Goal: Transaction & Acquisition: Book appointment/travel/reservation

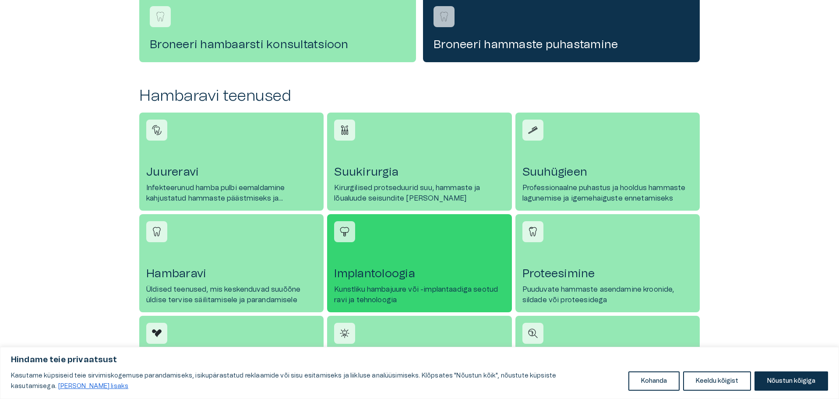
scroll to position [306, 0]
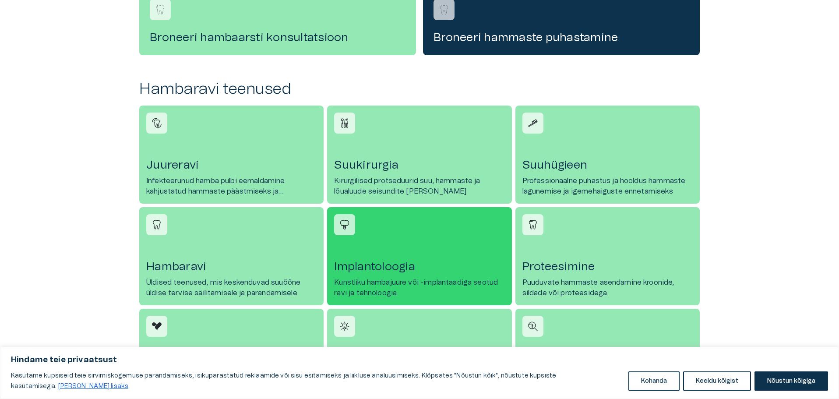
click at [363, 253] on link "Implantoloogia Kunstliku hambajuure või -implantaadiga seotud ravi ja tehnoloog…" at bounding box center [419, 256] width 184 height 98
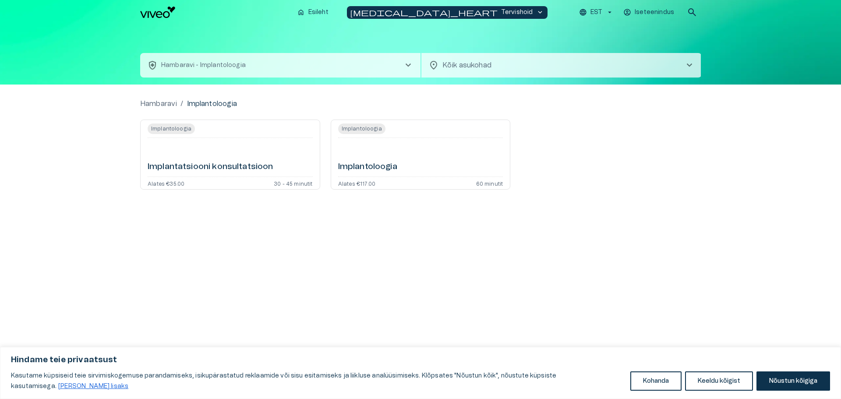
click at [205, 166] on h6 "Implantatsiooni konsultatsioon" at bounding box center [211, 167] width 126 height 12
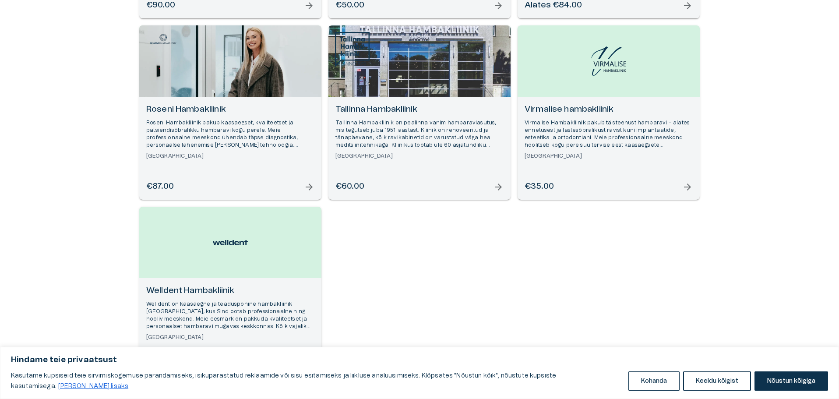
scroll to position [514, 0]
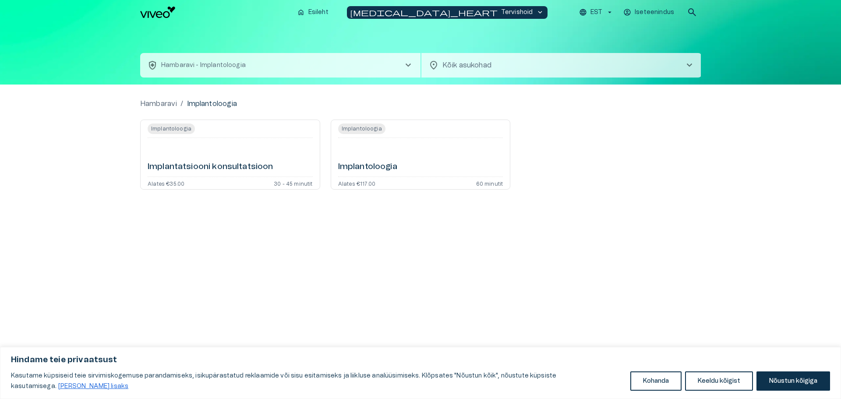
click at [353, 162] on h6 "Implantoloogia" at bounding box center [367, 167] width 59 height 12
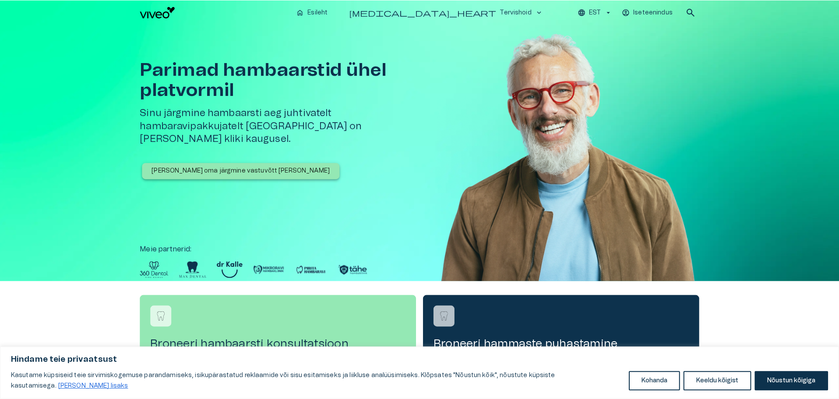
scroll to position [306, 0]
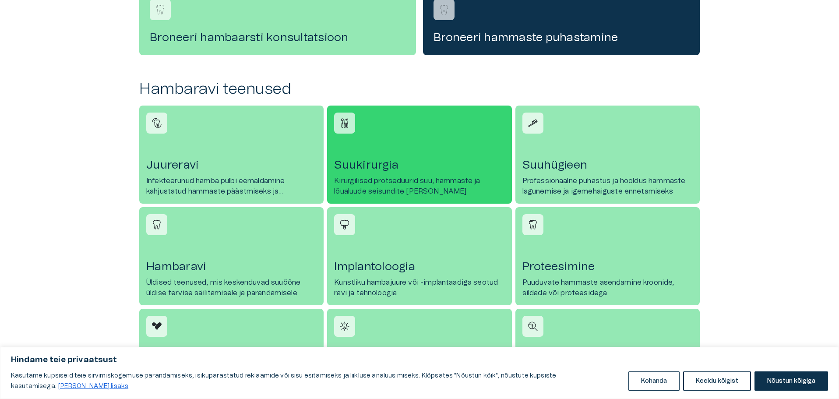
click at [369, 178] on p "Kirurgilised protseduurid suu, hammaste ja lõualuude seisundite [PERSON_NAME]" at bounding box center [419, 186] width 170 height 21
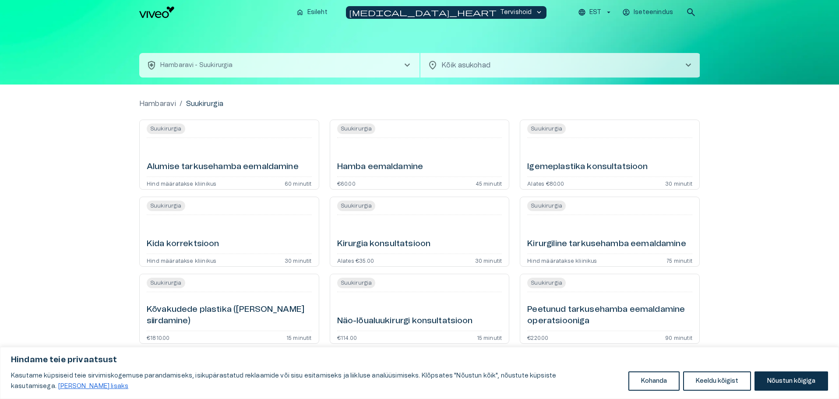
scroll to position [306, 0]
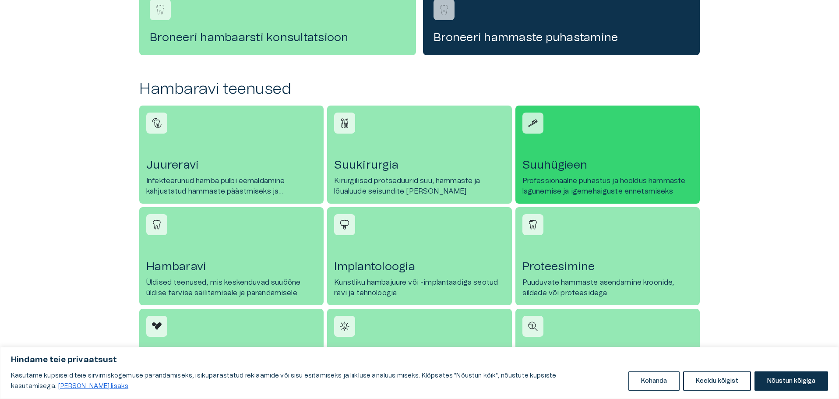
click at [598, 167] on h4 "Suuhügieen" at bounding box center [607, 165] width 170 height 14
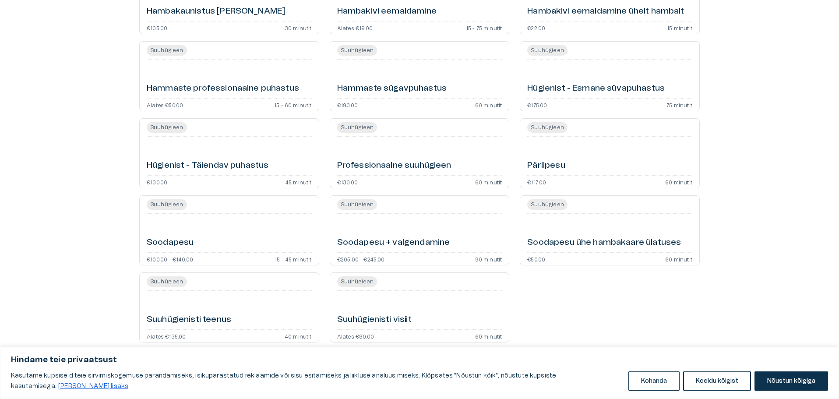
scroll to position [240, 0]
